Goal: Information Seeking & Learning: Learn about a topic

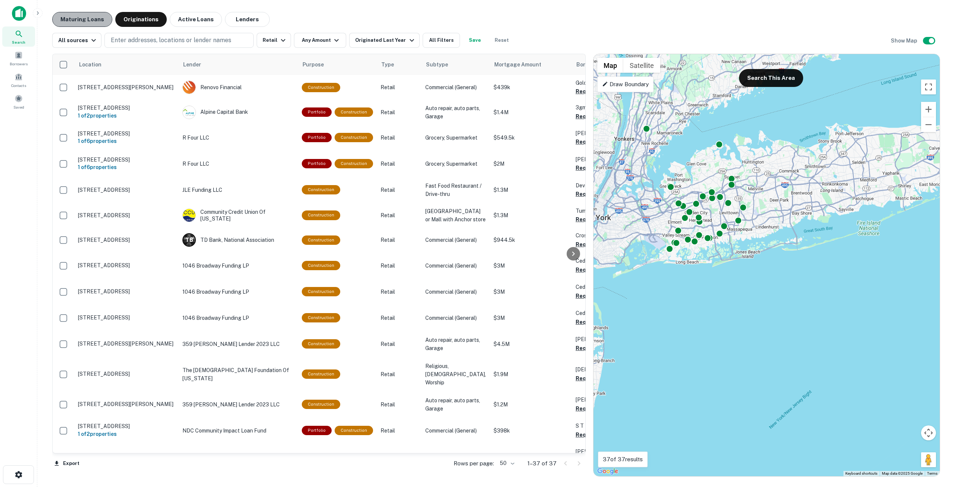
click at [97, 18] on button "Maturing Loans" at bounding box center [82, 19] width 60 height 15
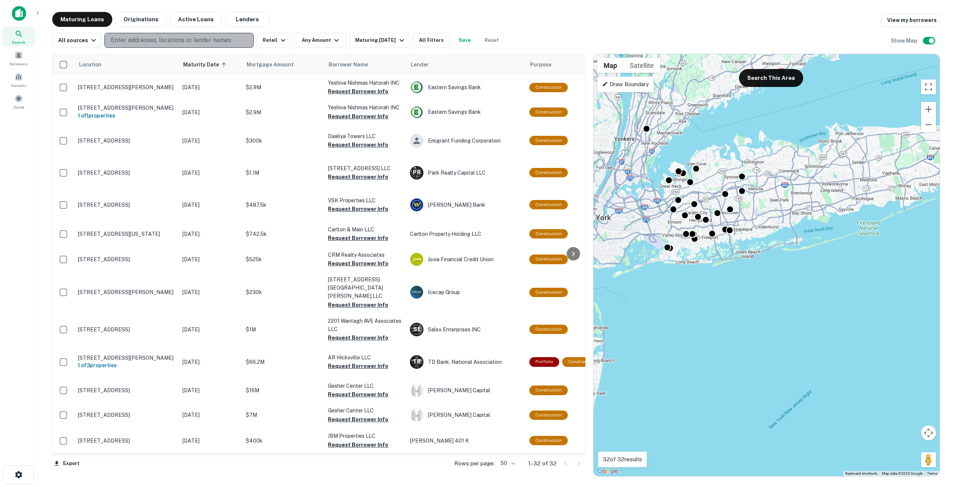
click at [158, 38] on p "Enter addresses, locations or lender names" at bounding box center [171, 40] width 120 height 9
type input "**********"
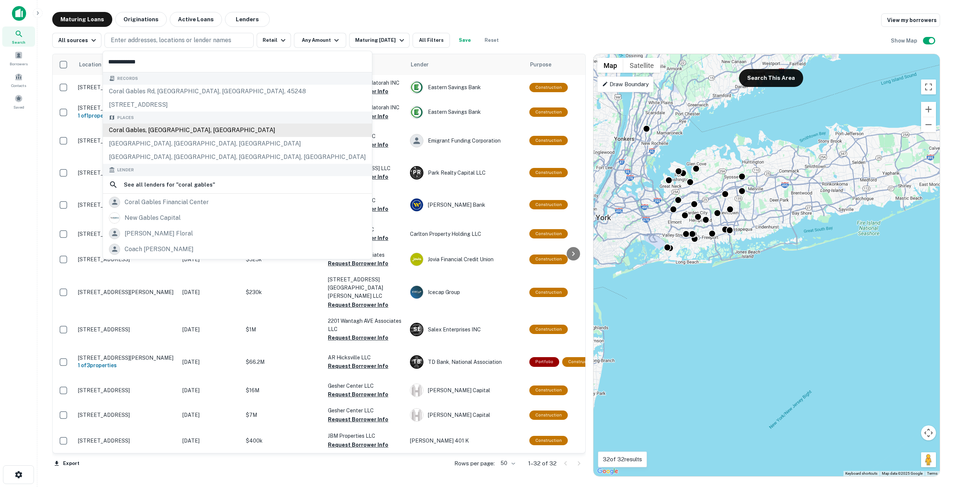
click at [159, 127] on div "Coral Gables, [GEOGRAPHIC_DATA], [GEOGRAPHIC_DATA]" at bounding box center [237, 129] width 269 height 13
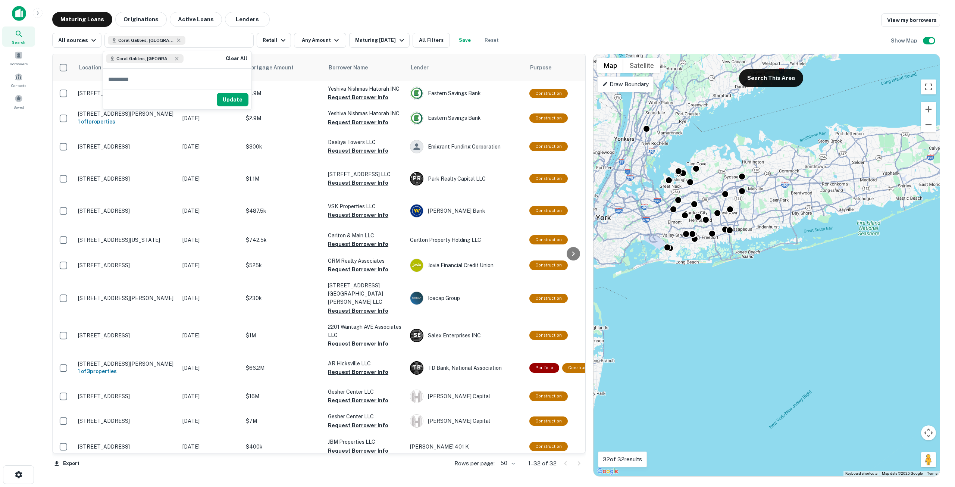
click at [228, 96] on button "Update" at bounding box center [233, 99] width 32 height 13
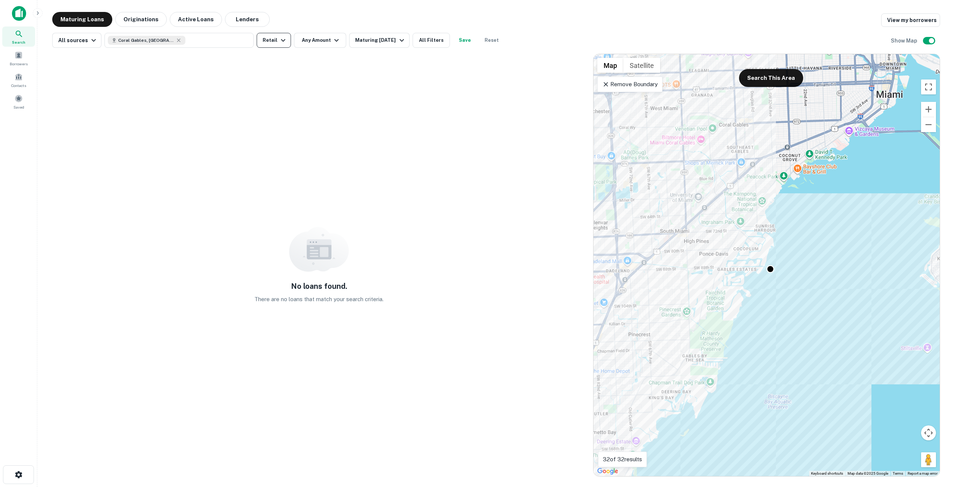
click at [279, 40] on icon "button" at bounding box center [283, 40] width 9 height 9
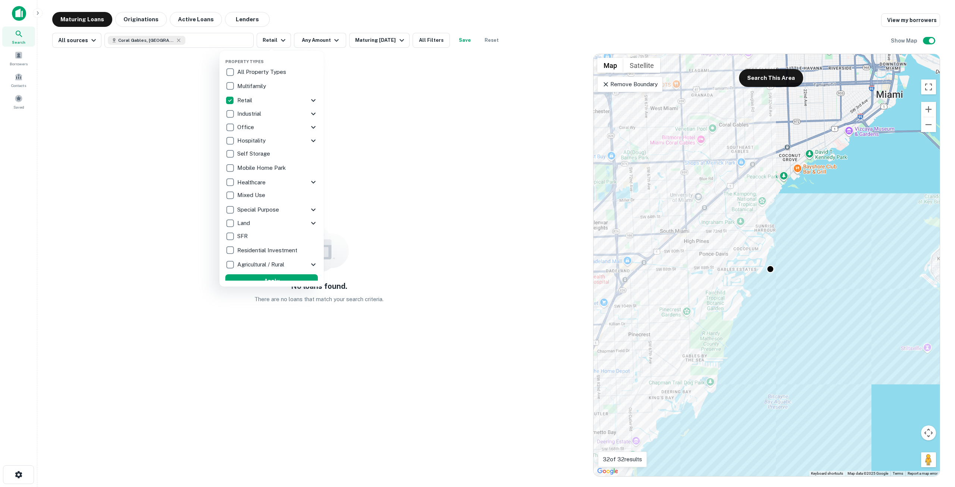
click at [260, 70] on p "All Property Types" at bounding box center [262, 71] width 50 height 9
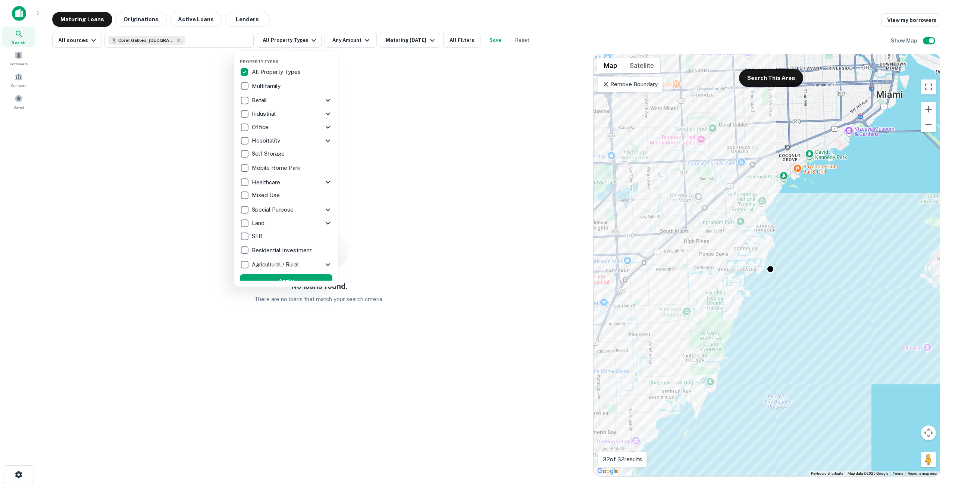
click at [194, 75] on div at bounding box center [477, 243] width 955 height 487
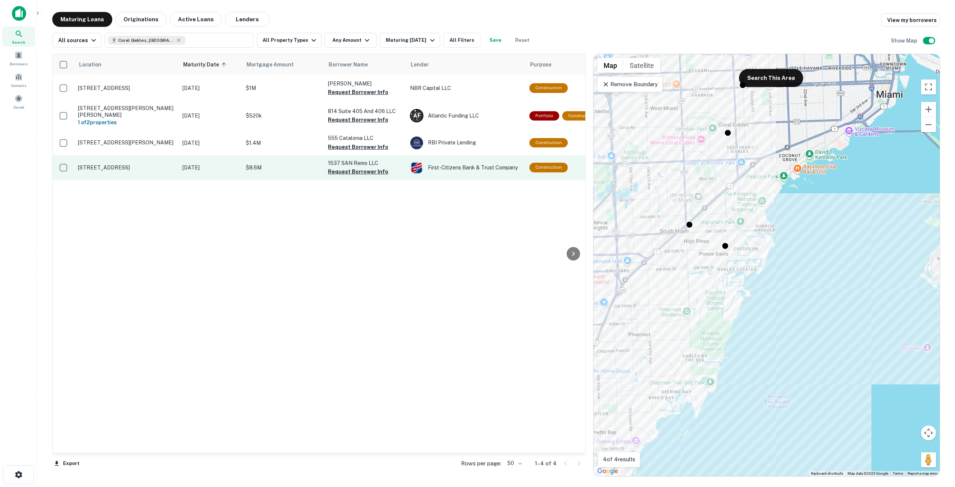
click at [163, 168] on p "[STREET_ADDRESS]" at bounding box center [126, 167] width 97 height 7
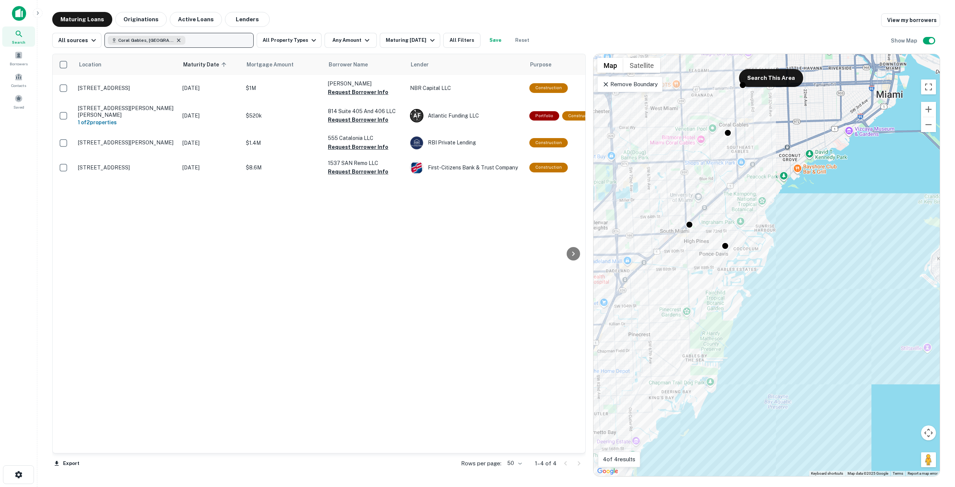
click at [177, 41] on icon "button" at bounding box center [178, 39] width 3 height 3
click at [167, 41] on p "Enter addresses, locations or lender names" at bounding box center [171, 40] width 120 height 9
click at [104, 33] on button "Enter addresses, locations or lender names" at bounding box center [178, 40] width 149 height 15
click at [167, 41] on p "Enter addresses, locations or lender names" at bounding box center [171, 40] width 120 height 9
click at [104, 33] on button "Enter addresses, locations or lender names" at bounding box center [178, 40] width 149 height 15
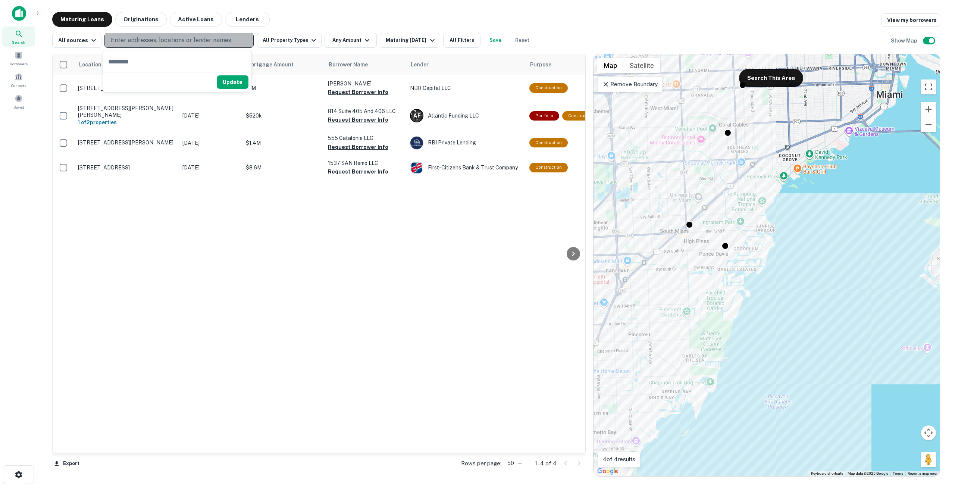
click at [167, 41] on p "Enter addresses, locations or lender names" at bounding box center [171, 40] width 120 height 9
